Goal: Information Seeking & Learning: Learn about a topic

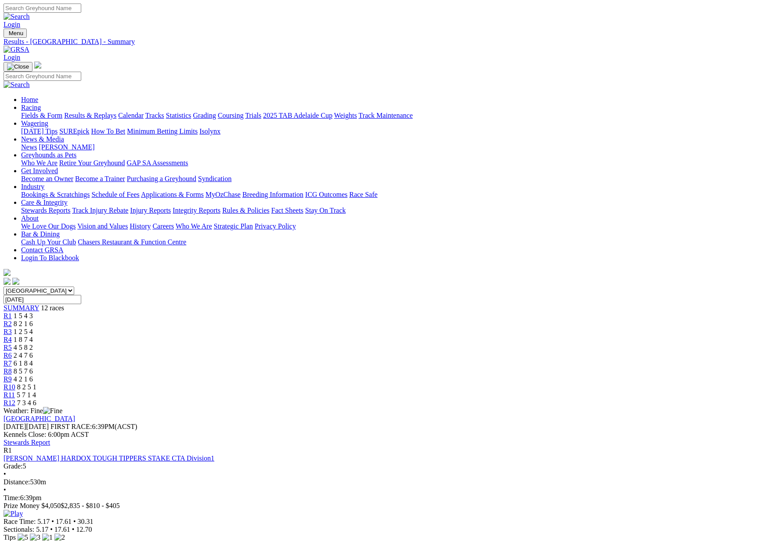
click at [116, 112] on link "Results & Replays" at bounding box center [90, 115] width 52 height 7
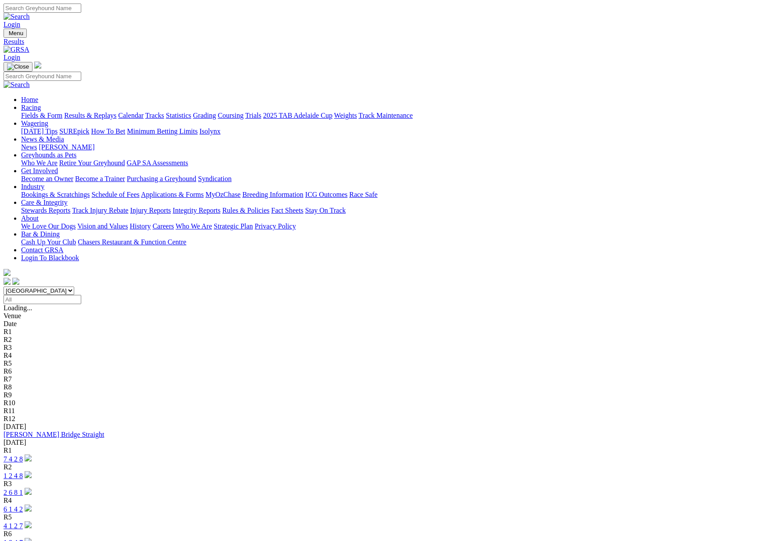
click at [192, 112] on link "Statistics" at bounding box center [178, 115] width 25 height 7
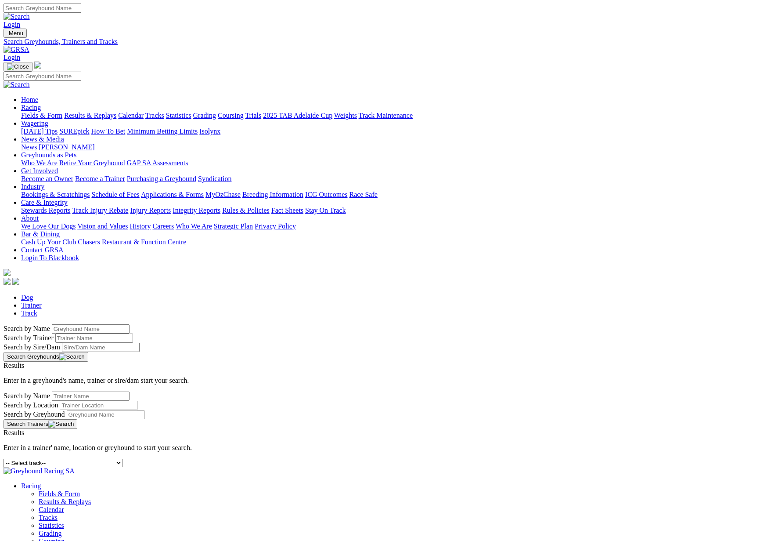
click at [130, 324] on input "Search by Greyhound name" at bounding box center [91, 328] width 78 height 9
type input "s"
type input "apilla"
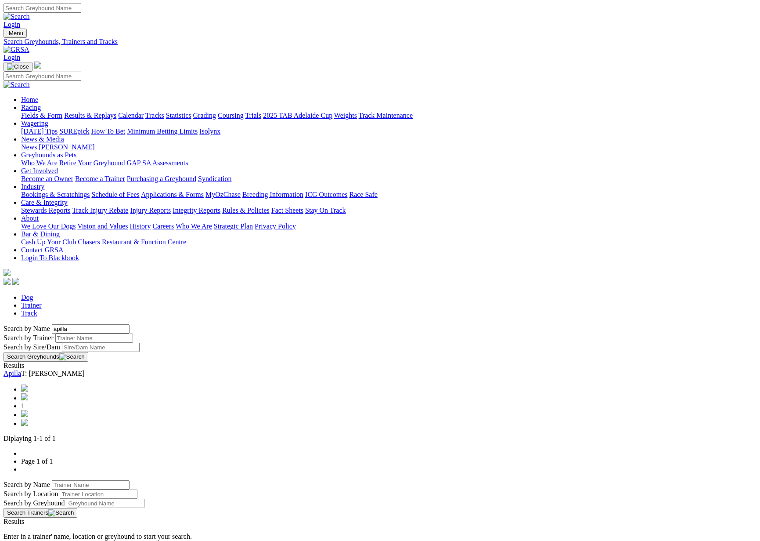
click at [21, 369] on link "Apilla" at bounding box center [13, 372] width 18 height 7
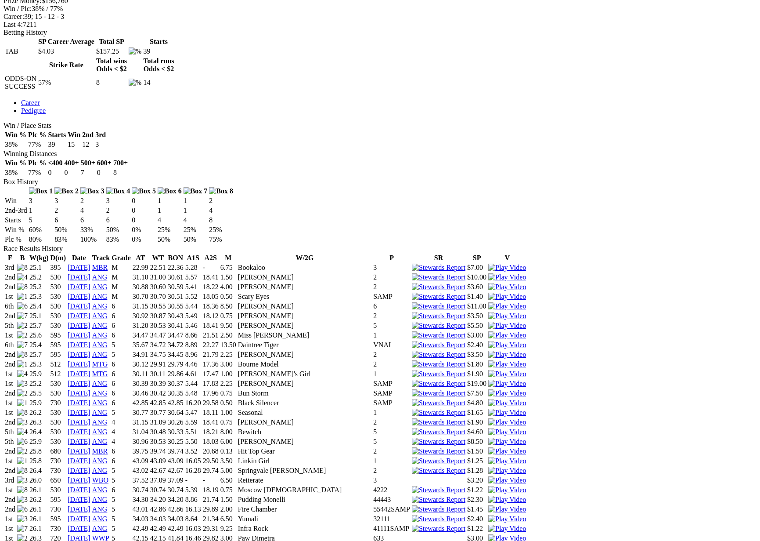
scroll to position [398, 0]
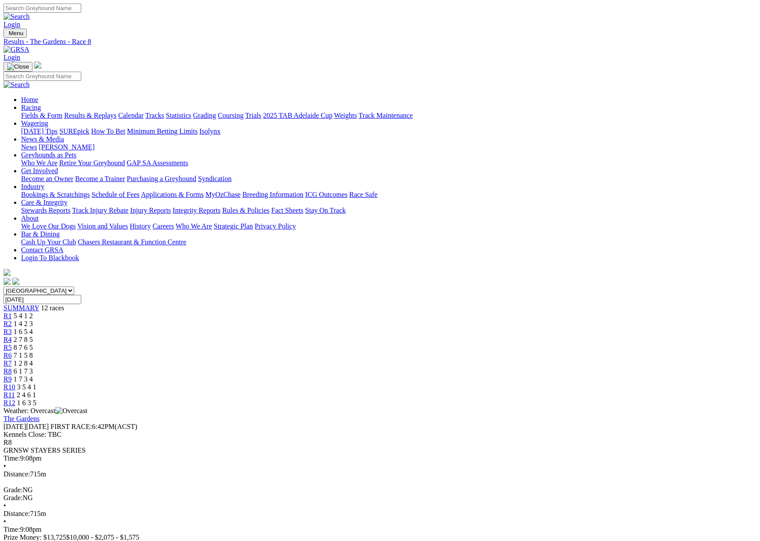
scroll to position [2, 0]
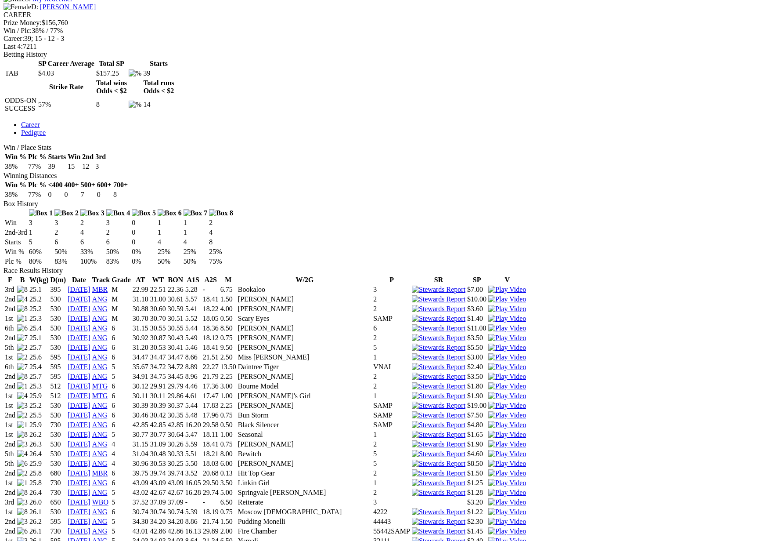
scroll to position [376, 0]
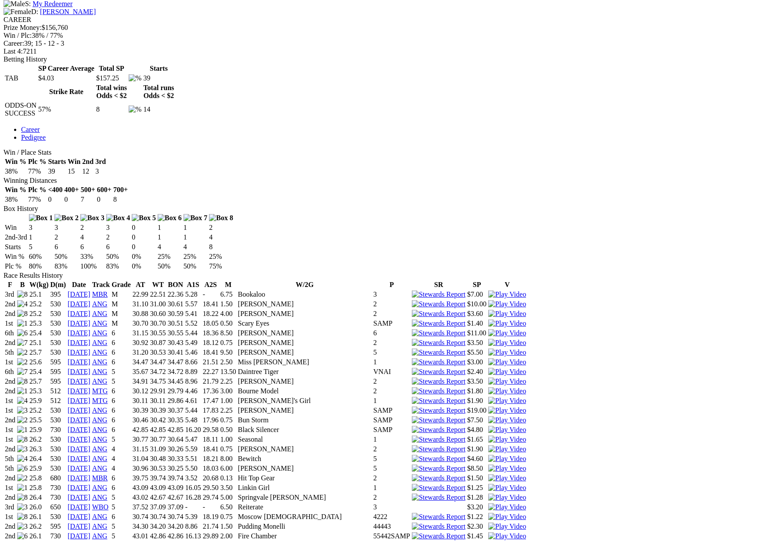
scroll to position [375, 0]
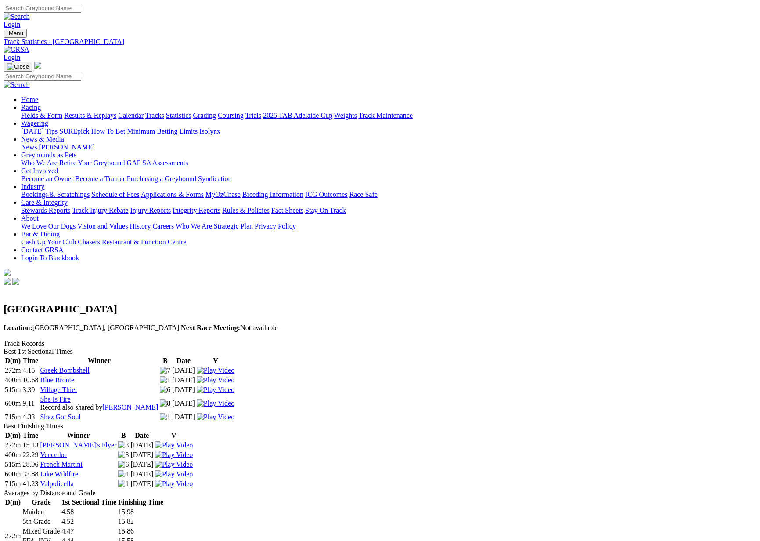
scroll to position [3, 0]
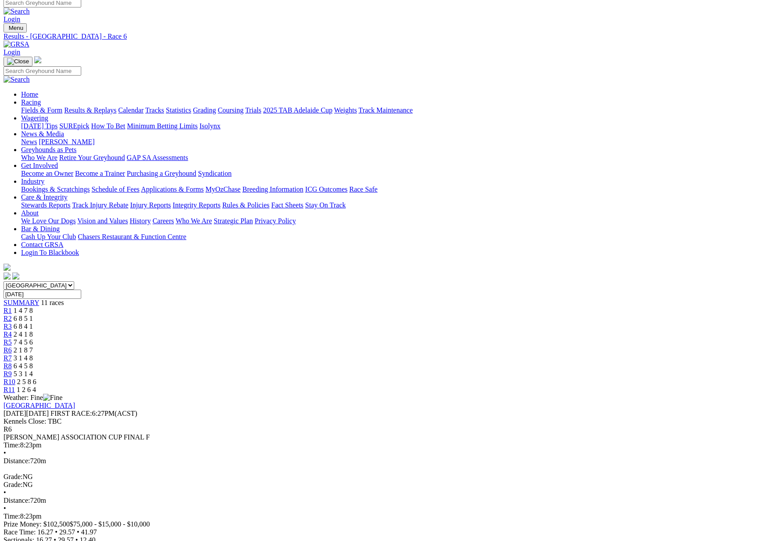
scroll to position [7, 0]
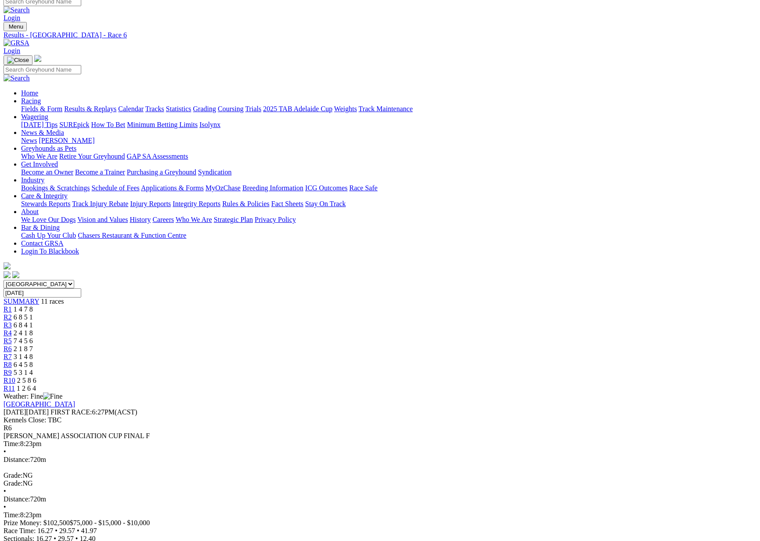
drag, startPoint x: 393, startPoint y: 34, endPoint x: 390, endPoint y: 27, distance: 8.1
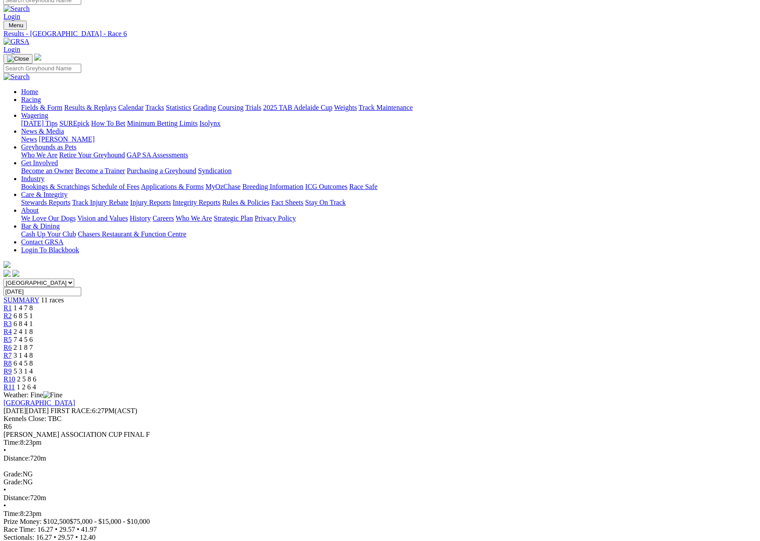
scroll to position [9, 0]
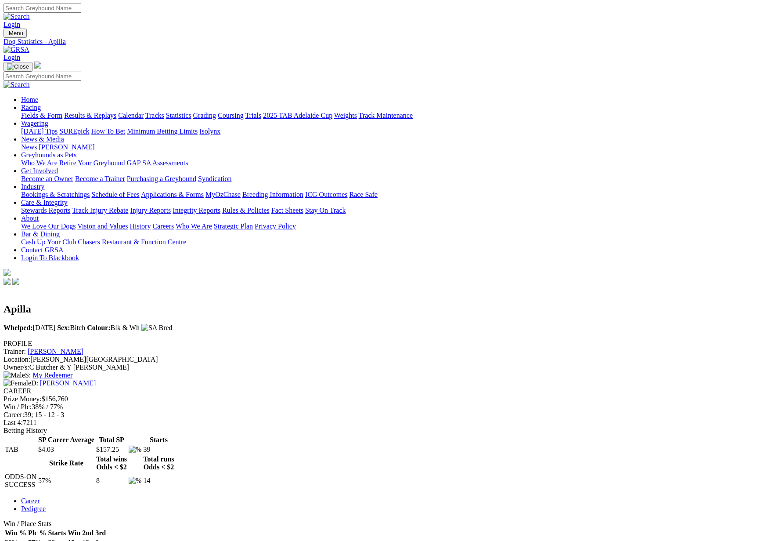
scroll to position [6, 0]
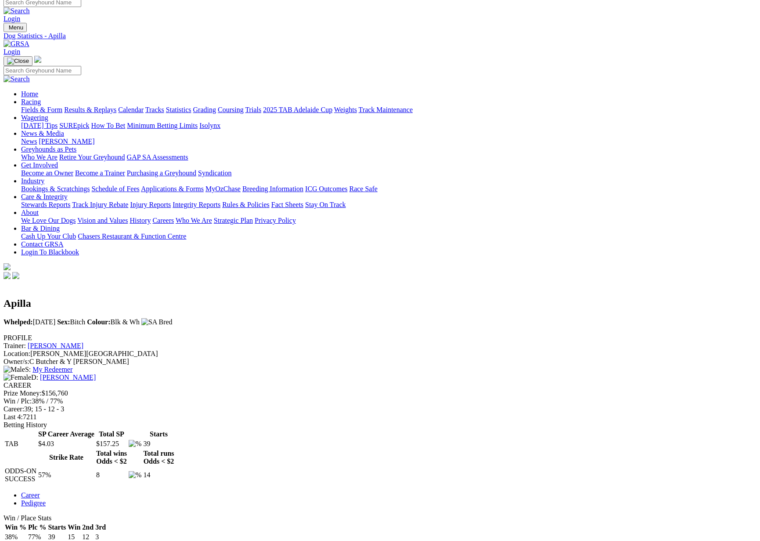
click at [116, 106] on link "Results & Replays" at bounding box center [90, 109] width 52 height 7
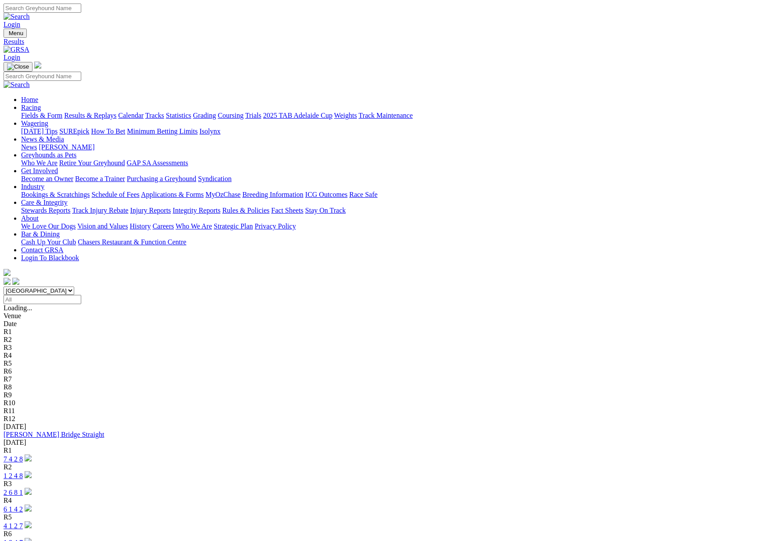
click at [104, 431] on link "[PERSON_NAME] Bridge Straight" at bounding box center [54, 434] width 101 height 7
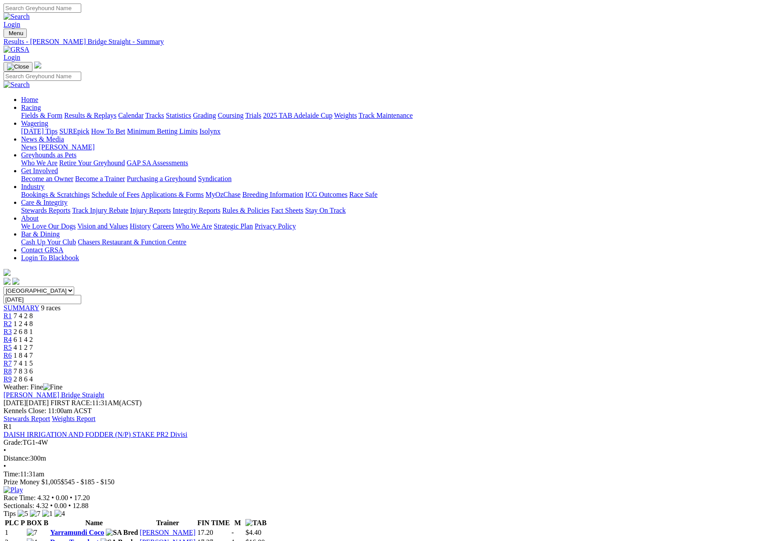
click at [50, 415] on link "Stewards Report" at bounding box center [27, 418] width 47 height 7
click at [116, 112] on link "Results & Replays" at bounding box center [90, 115] width 52 height 7
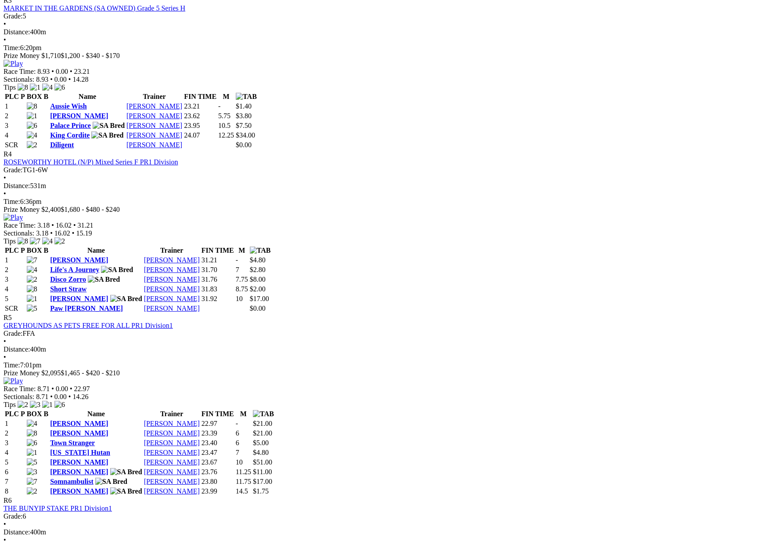
scroll to position [818, 0]
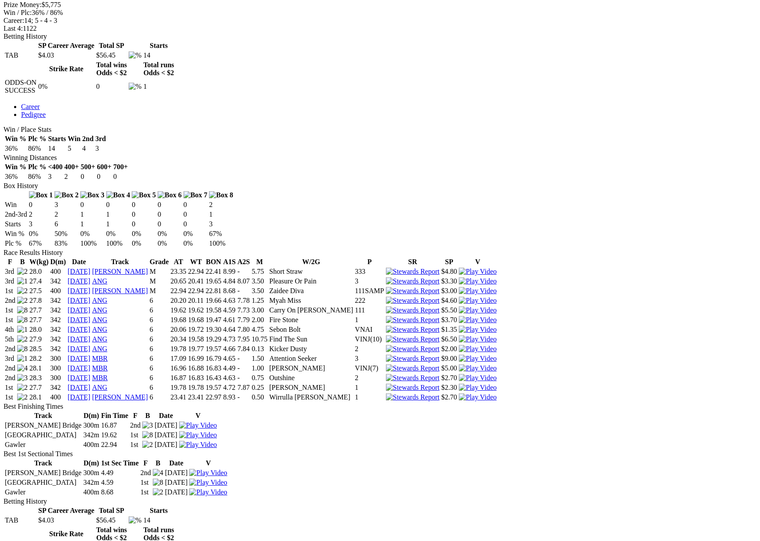
scroll to position [395, 0]
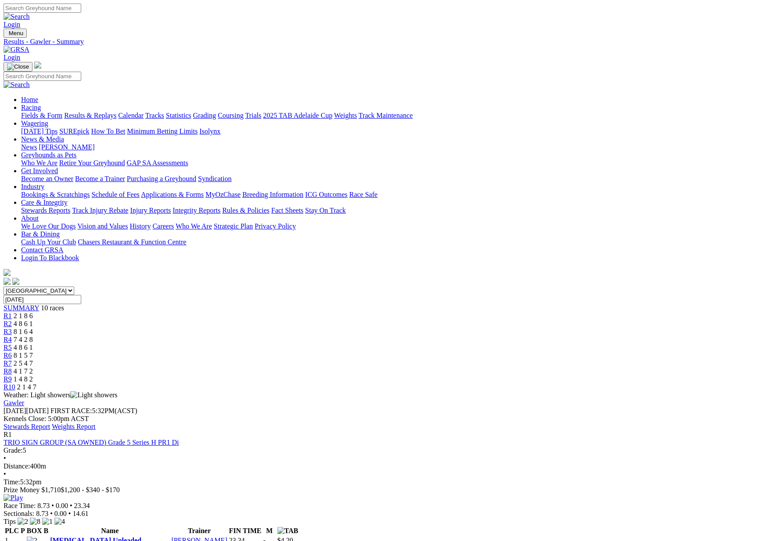
scroll to position [818, 0]
